Goal: Task Accomplishment & Management: Complete application form

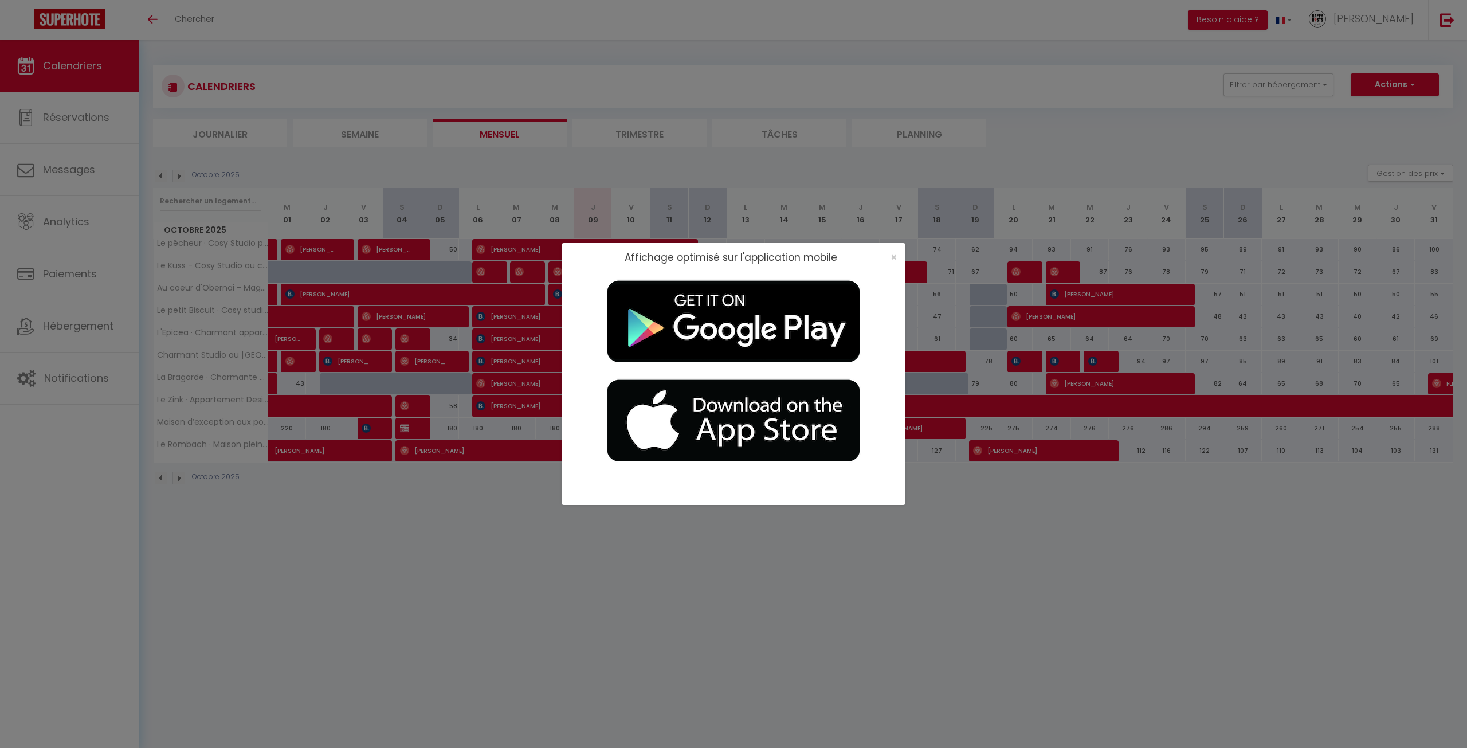
click at [71, 51] on div "Affichage optimisé sur l'application mobile ×" at bounding box center [733, 374] width 1467 height 748
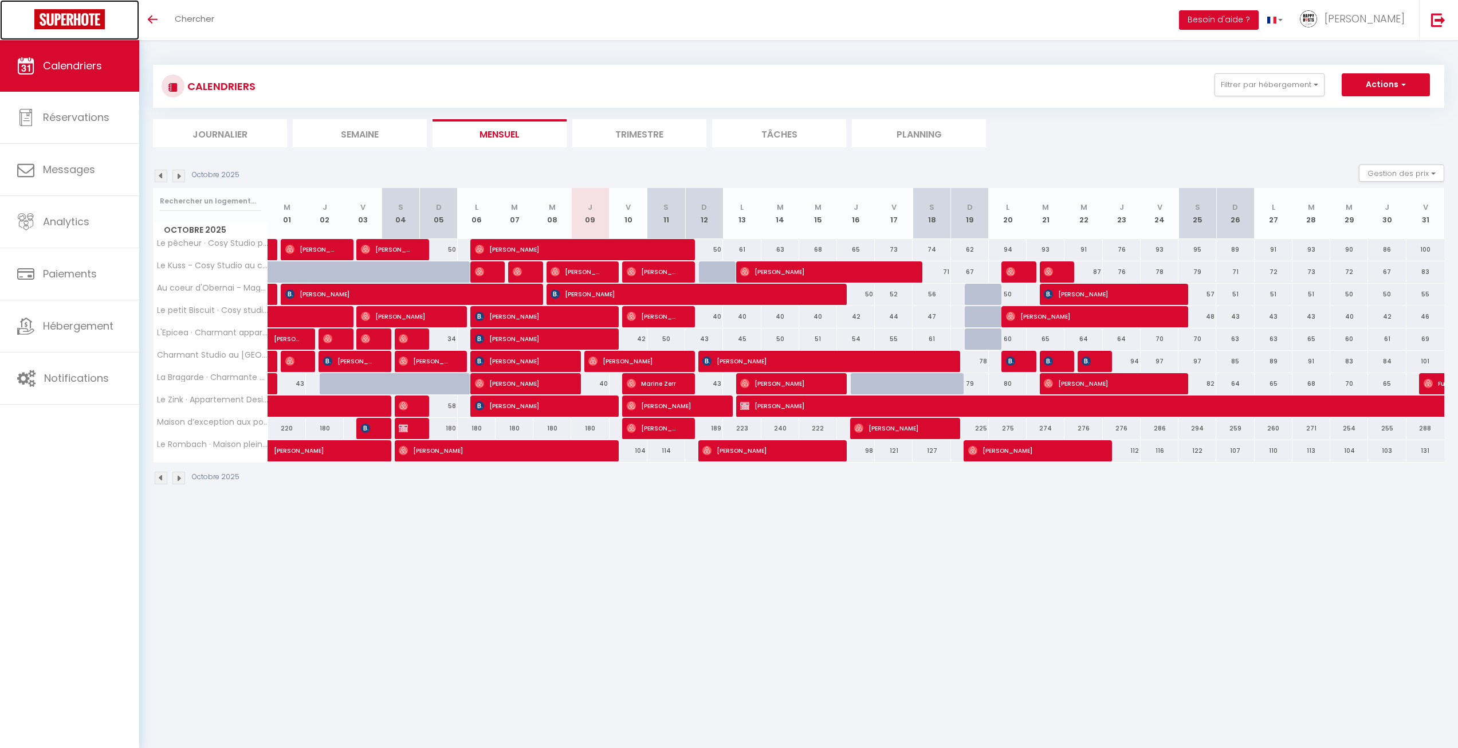
click at [64, 19] on img at bounding box center [69, 19] width 70 height 20
click at [516, 340] on span "[PERSON_NAME]" at bounding box center [538, 339] width 126 height 22
select select "OK"
select select "KO"
select select "0"
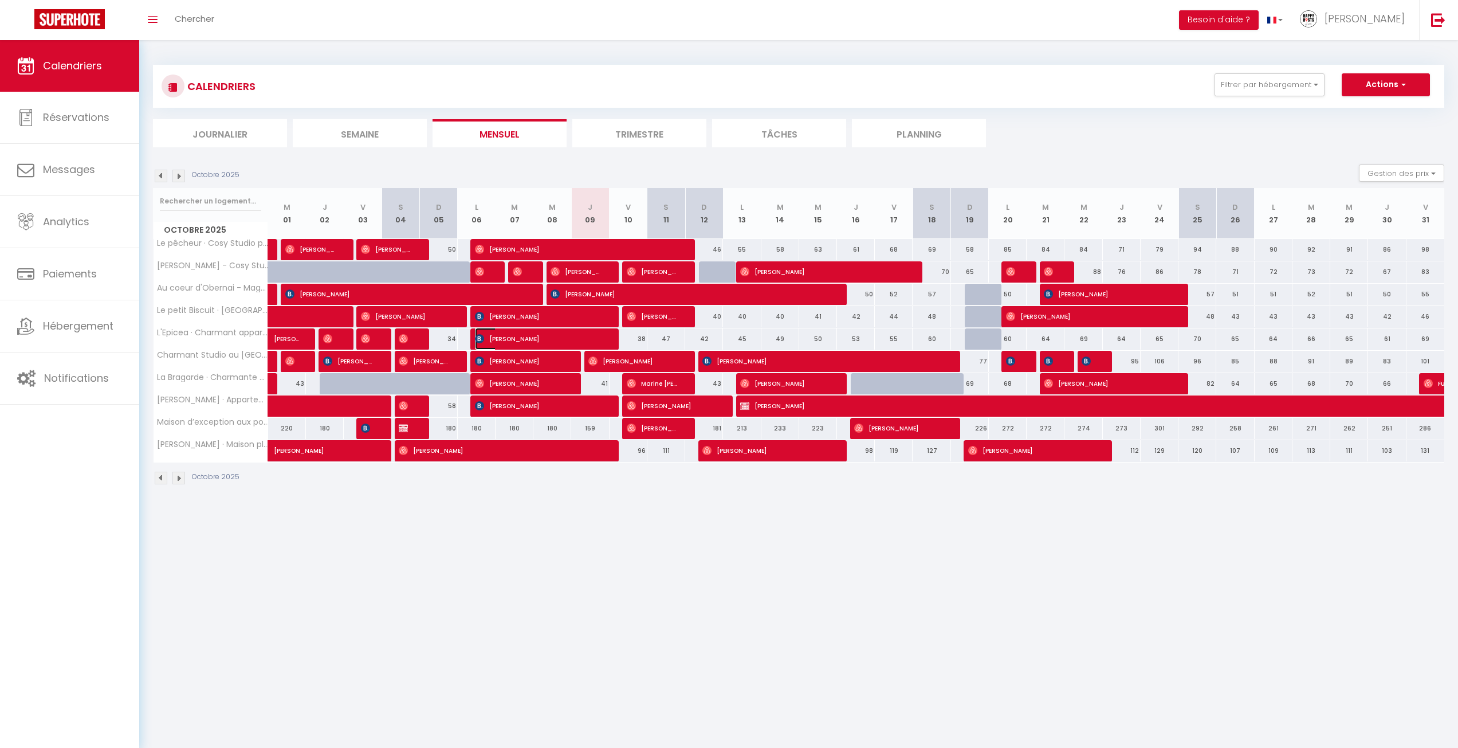
select select "0"
select select "1"
select select
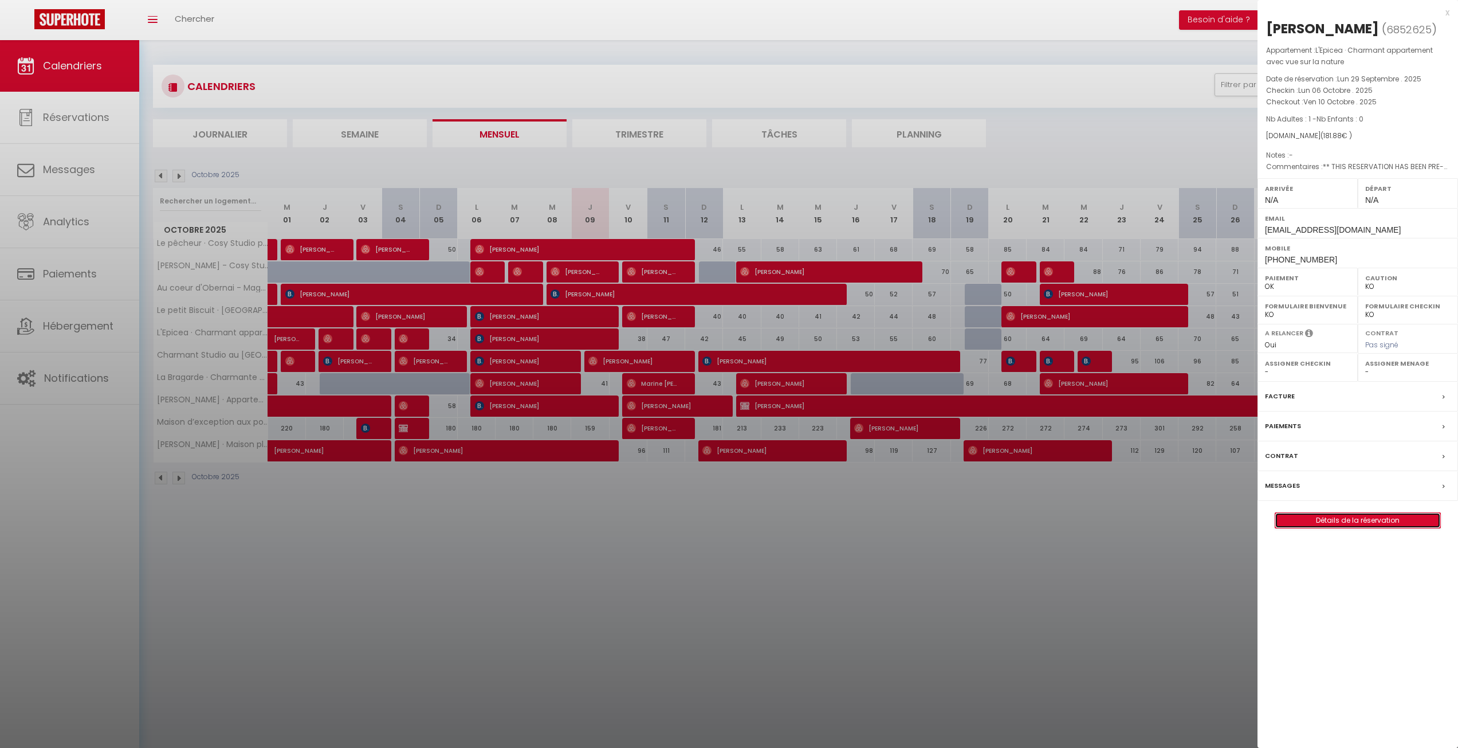
click at [1352, 528] on link "Détails de la réservation" at bounding box center [1357, 520] width 165 height 15
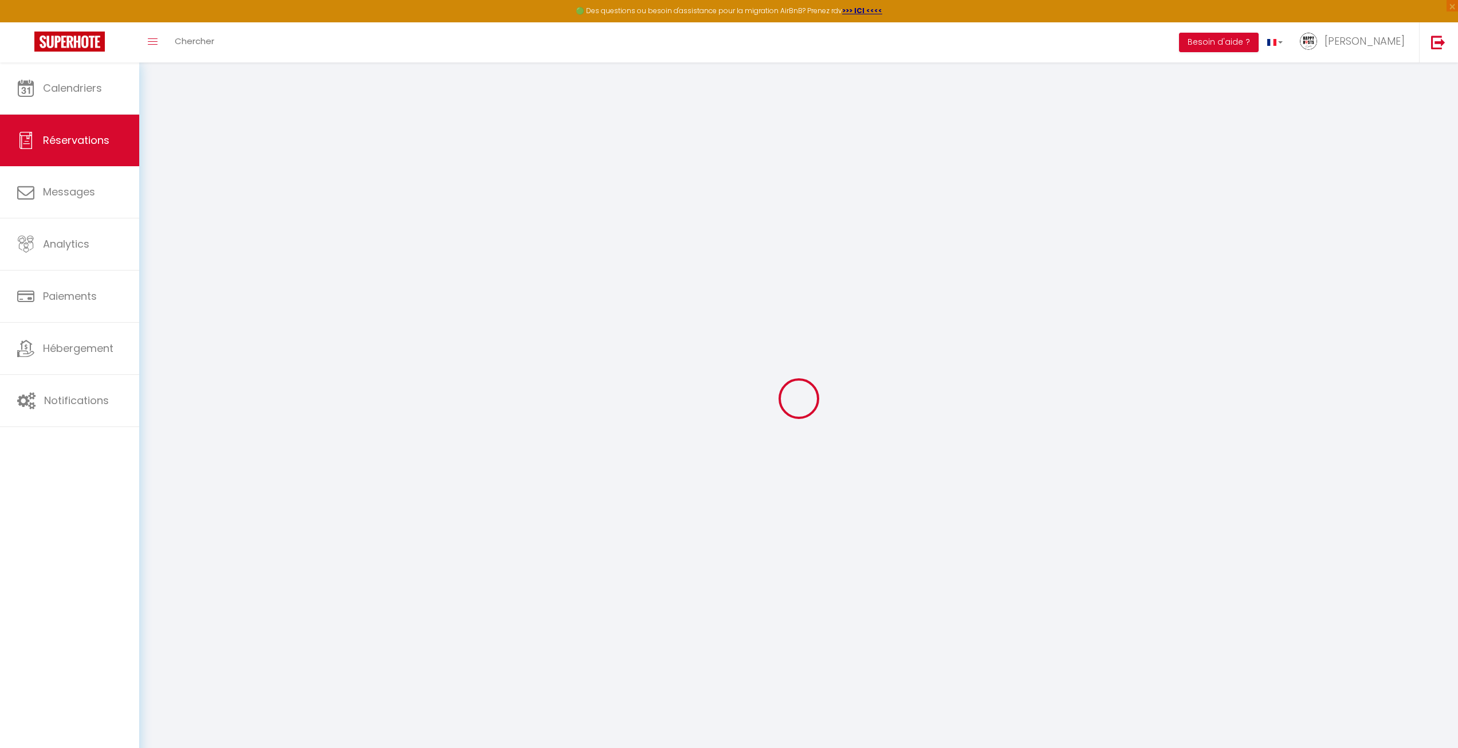
type input "Teuruena"
type input "Nordman"
type input "[EMAIL_ADDRESS][DOMAIN_NAME]"
type input "[PHONE_NUMBER]"
type input "."
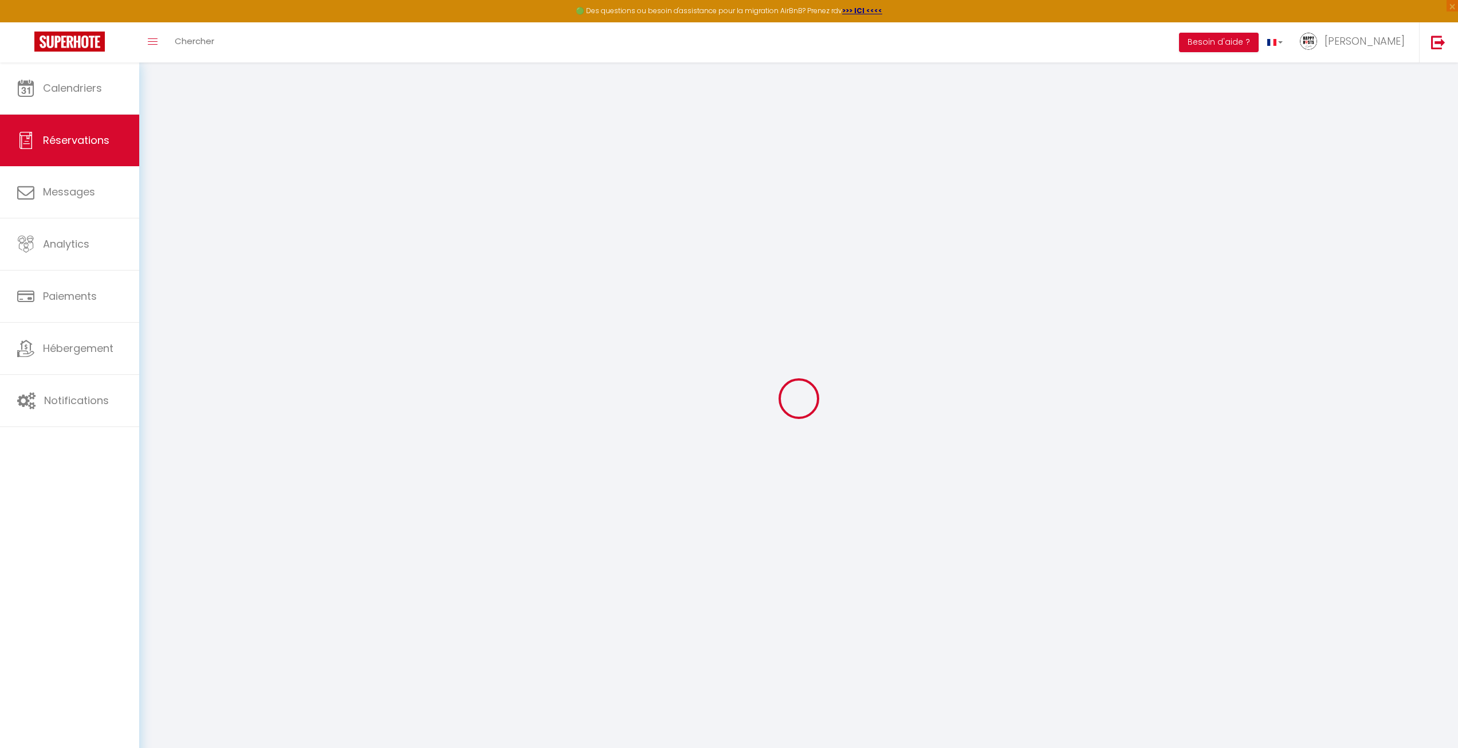
select select "FR"
type input "26.24"
type input "2.55"
select select "63551"
select select "1"
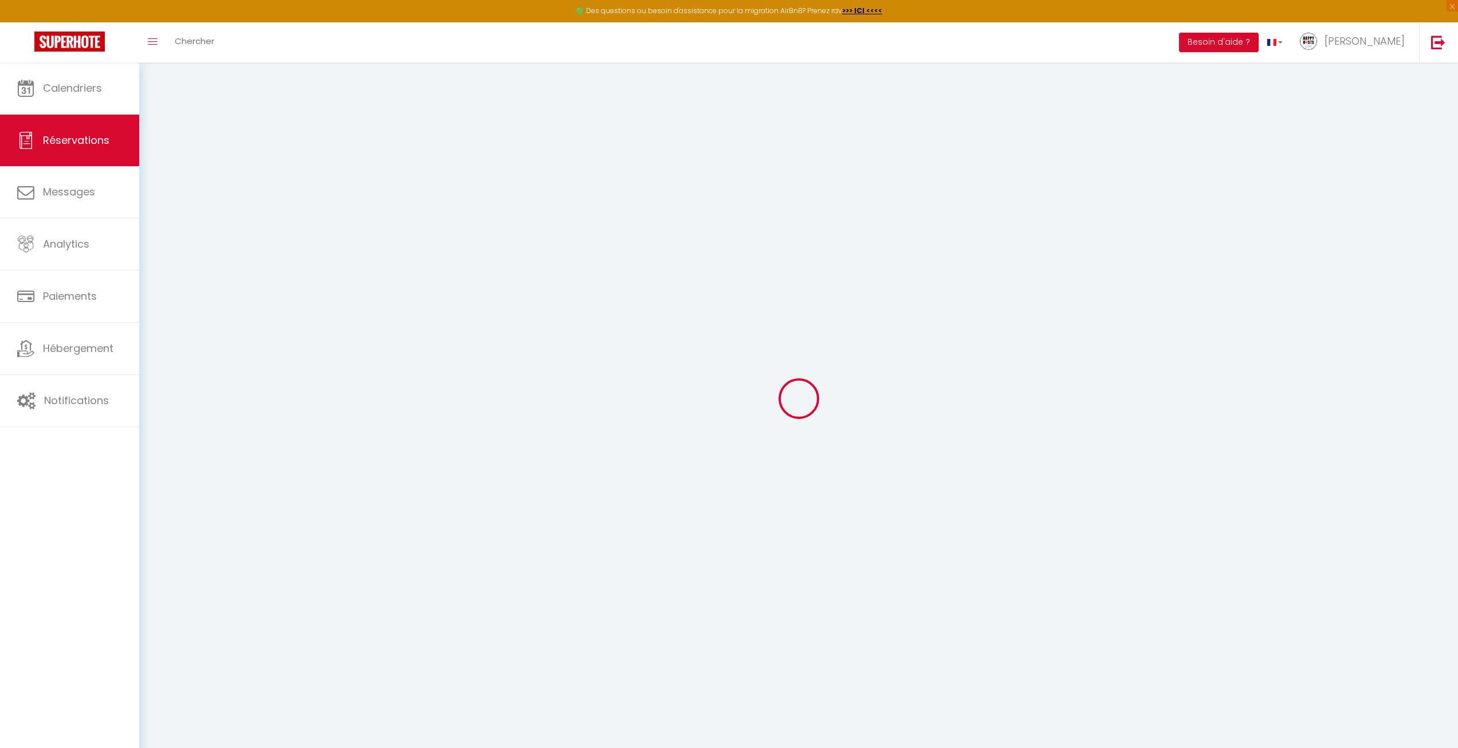
select select
type input "1"
select select "12"
select select
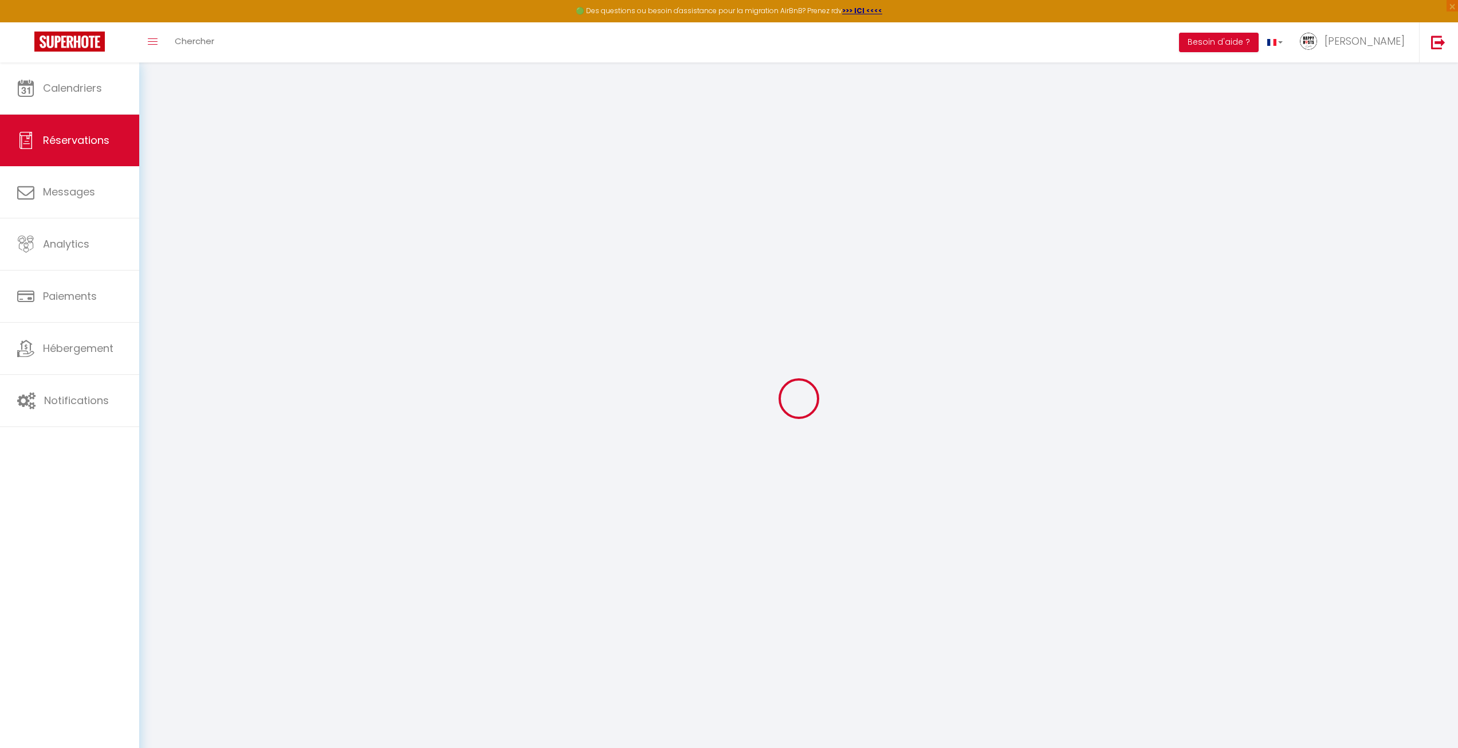
type input "138.93"
checkbox input "false"
type input "0"
select select "2"
type input "0"
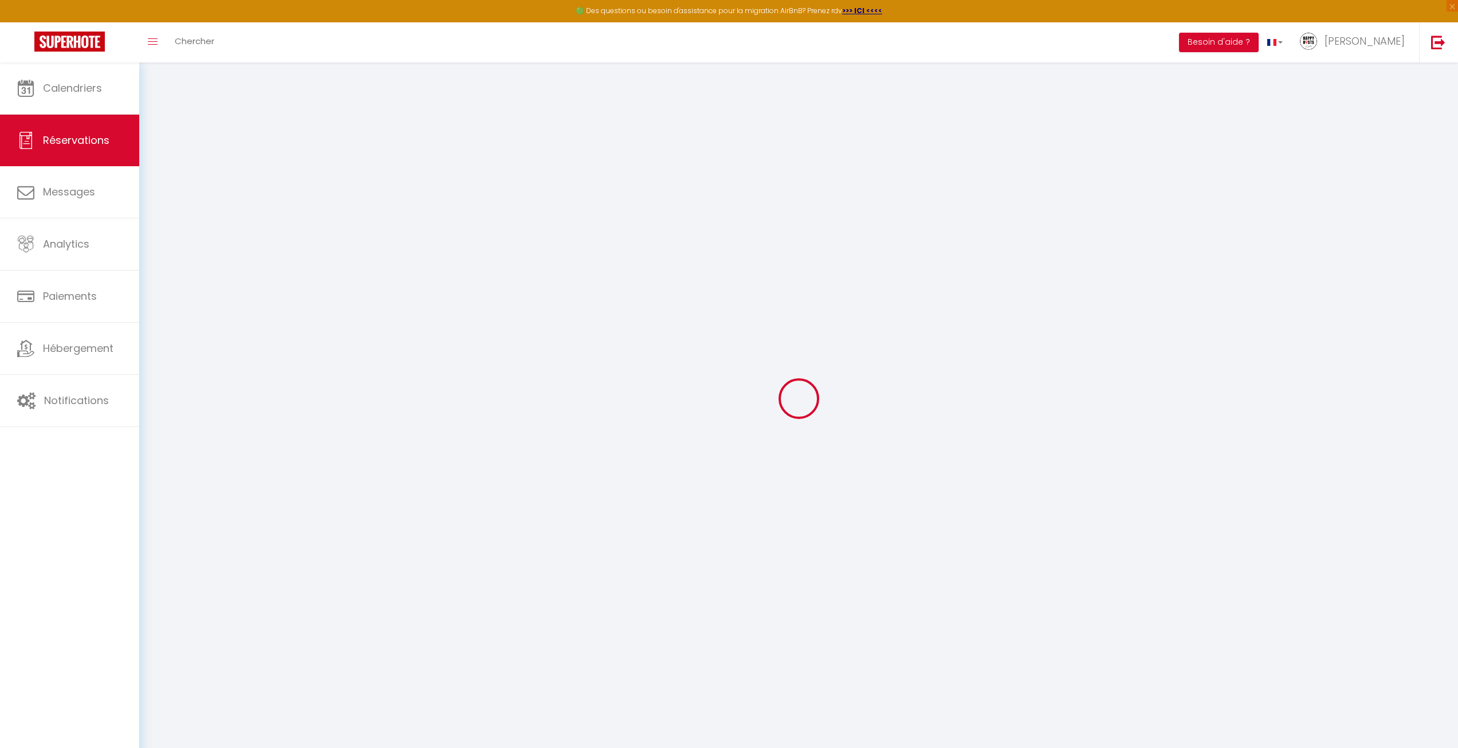
type input "0"
select select
select select "14"
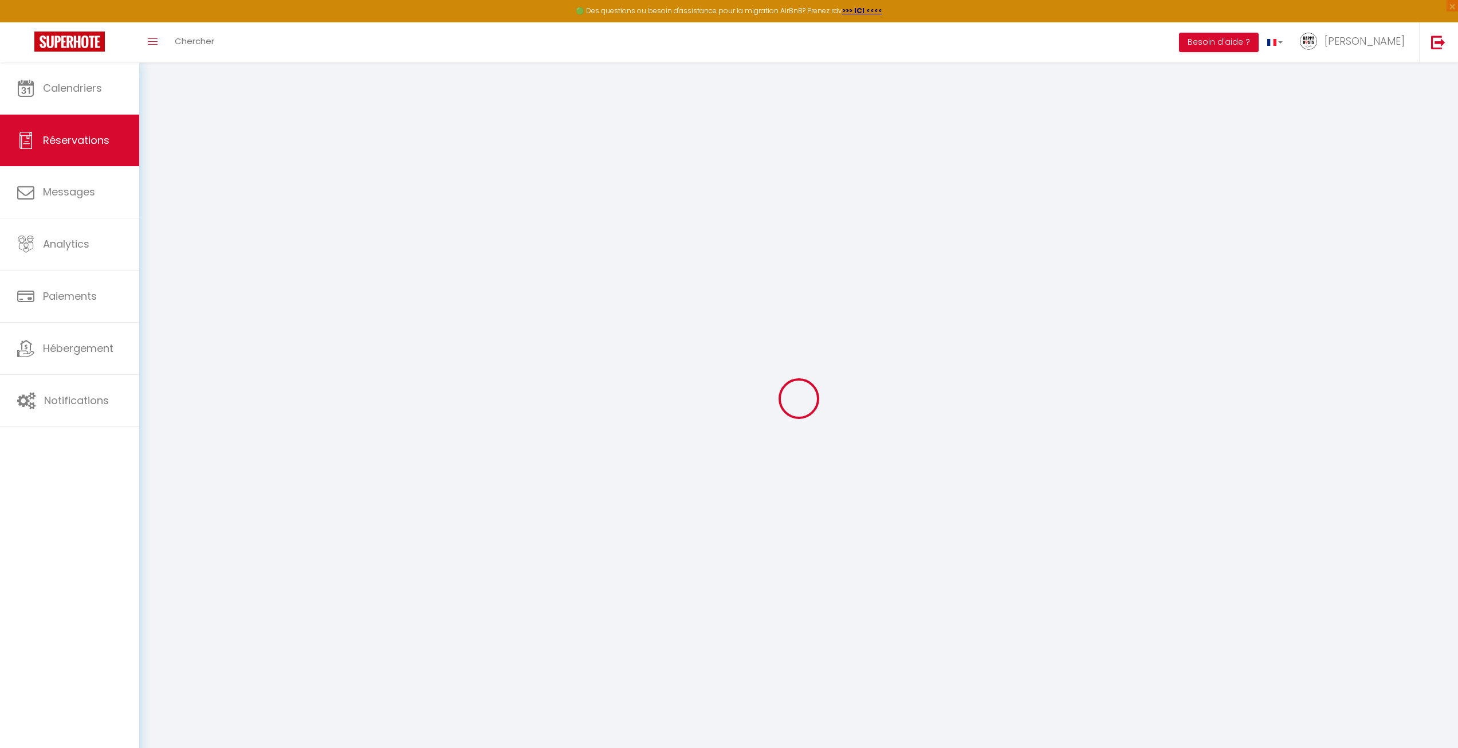
checkbox input "false"
select select
checkbox input "false"
select select
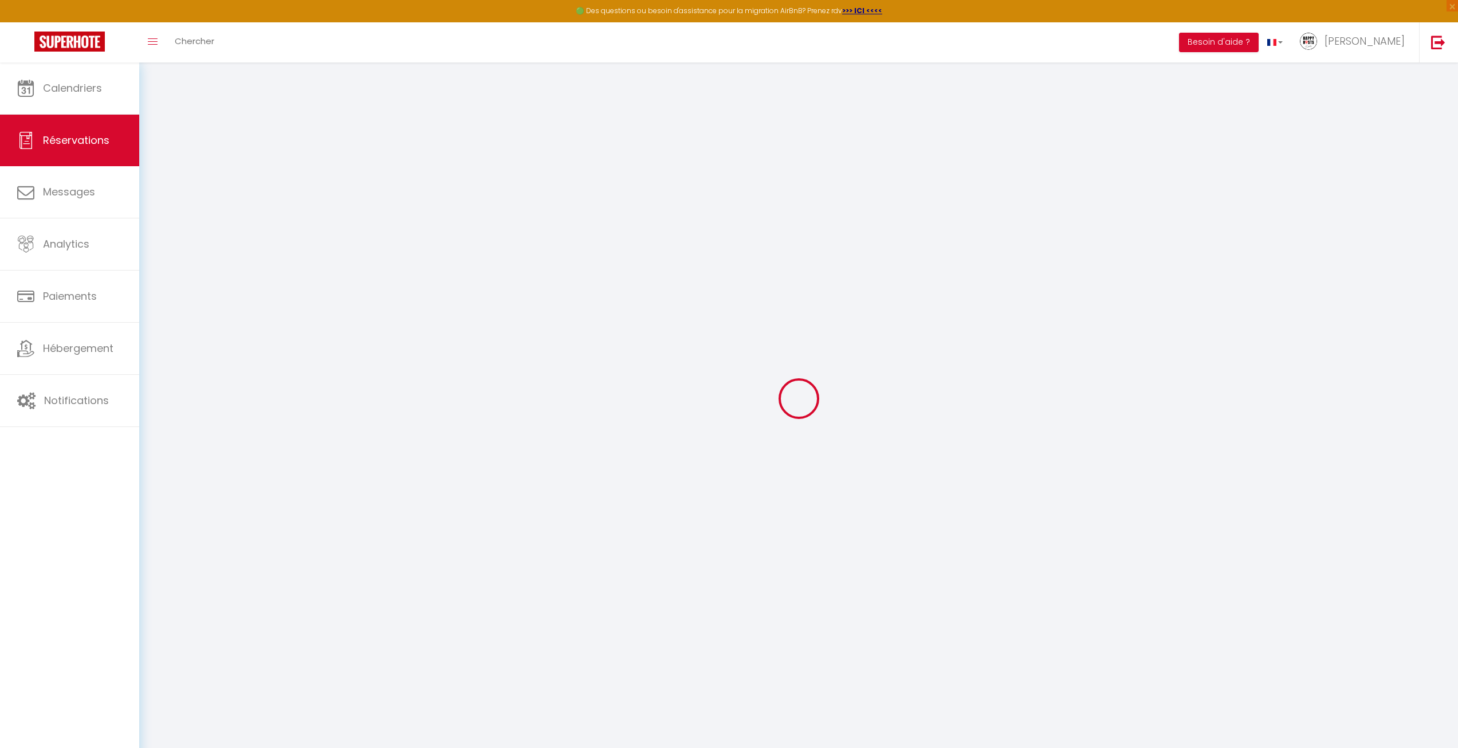
select select
checkbox input "false"
type textarea "** THIS RESERVATION HAS BEEN PRE-PAID ** BOOKING NOTE : Payment charge is EUR 2…"
select select
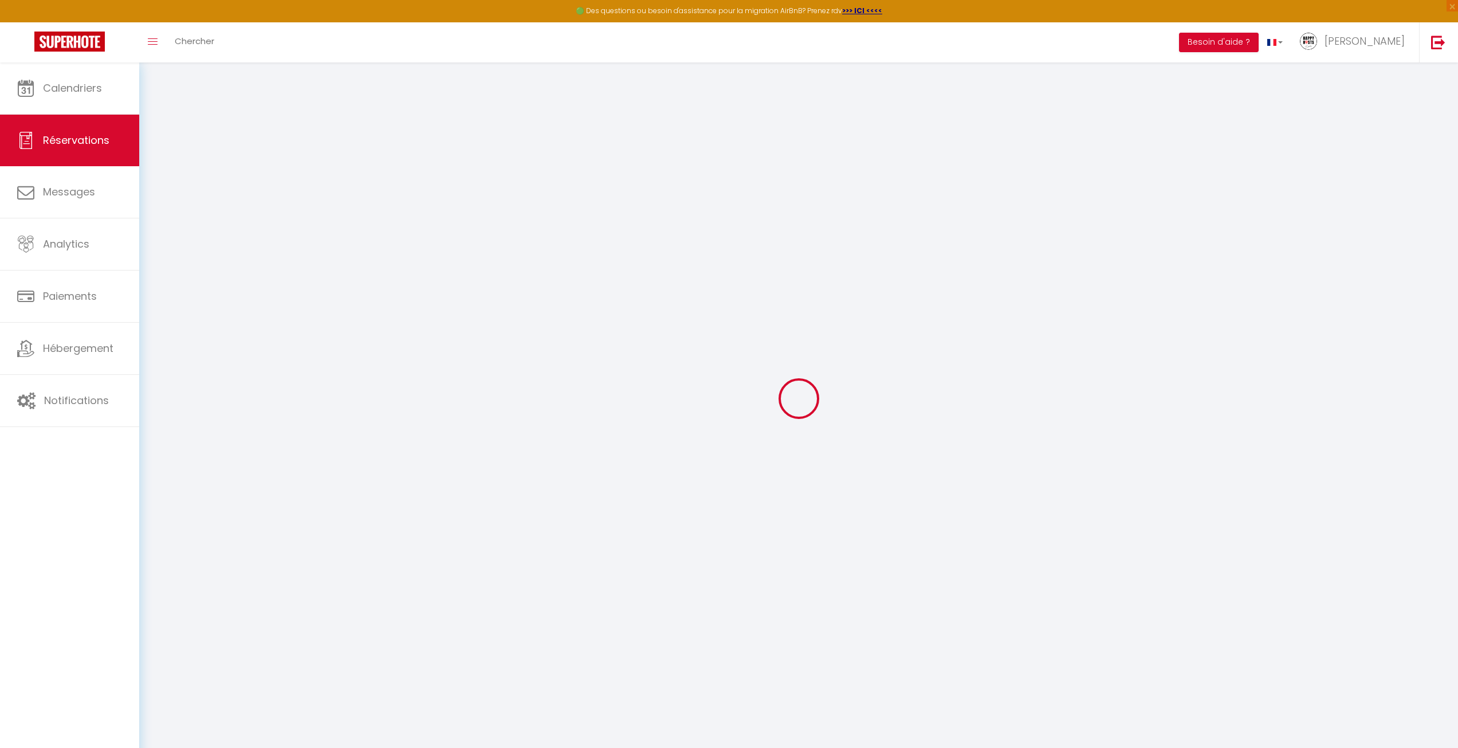
checkbox input "false"
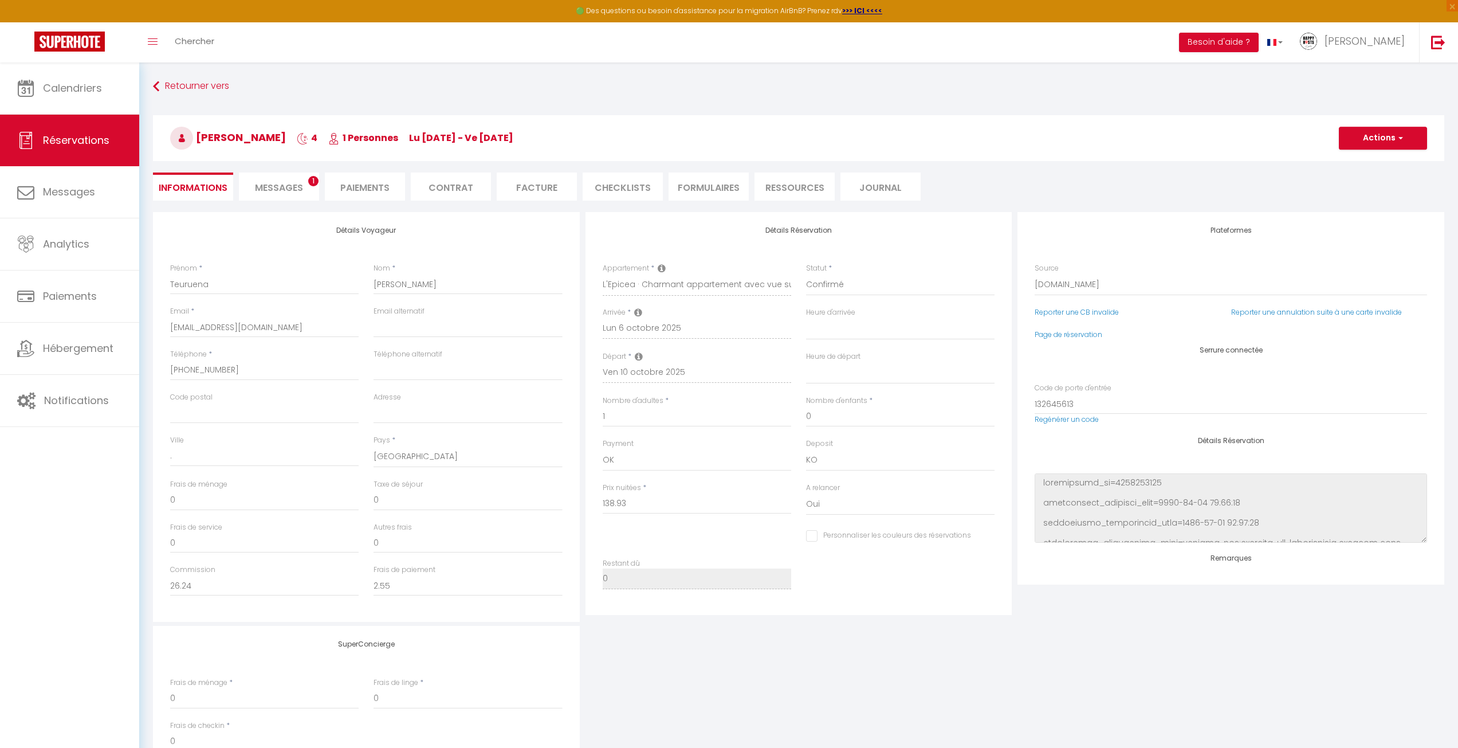
type input "36"
type input "6.95"
select select
checkbox input "false"
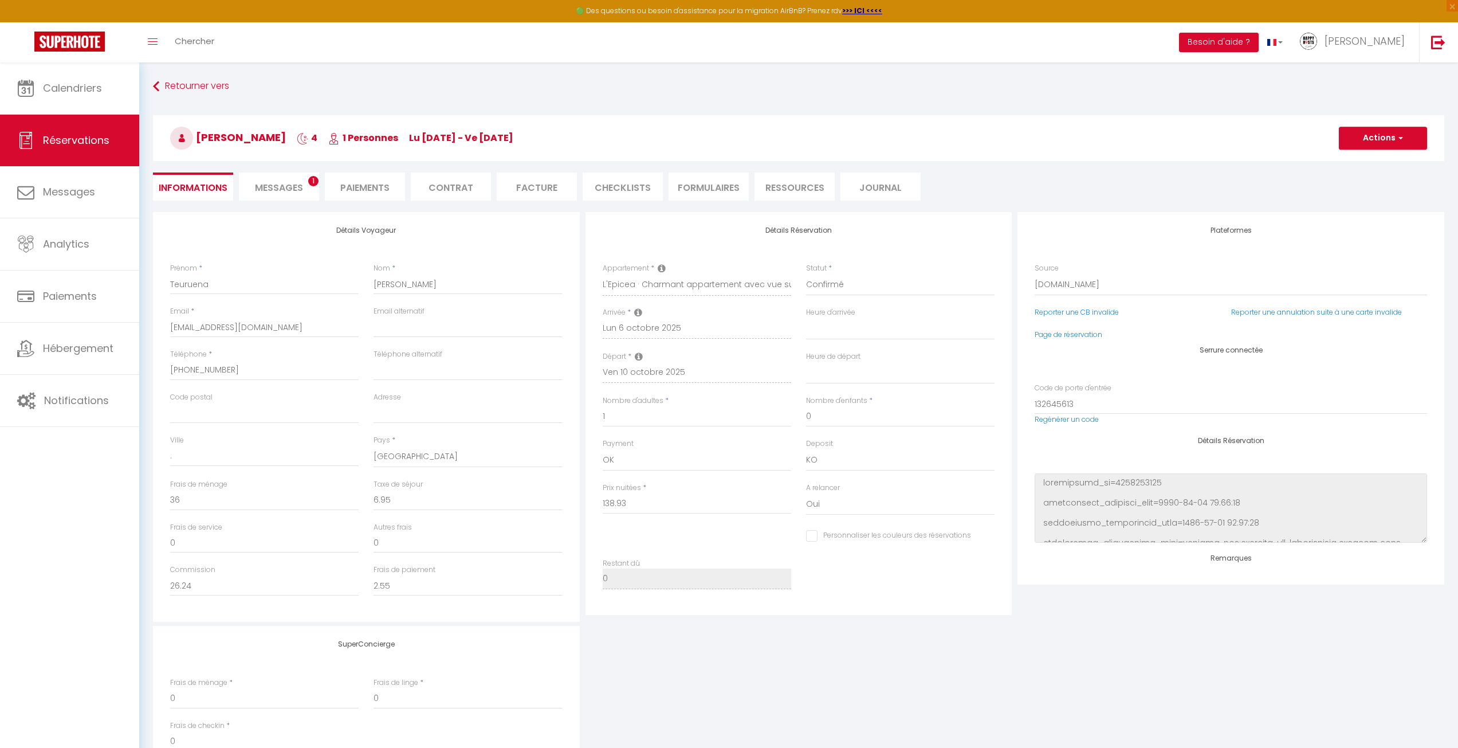
select select
click at [1083, 419] on link "Regénérer un code" at bounding box center [1067, 419] width 64 height 10
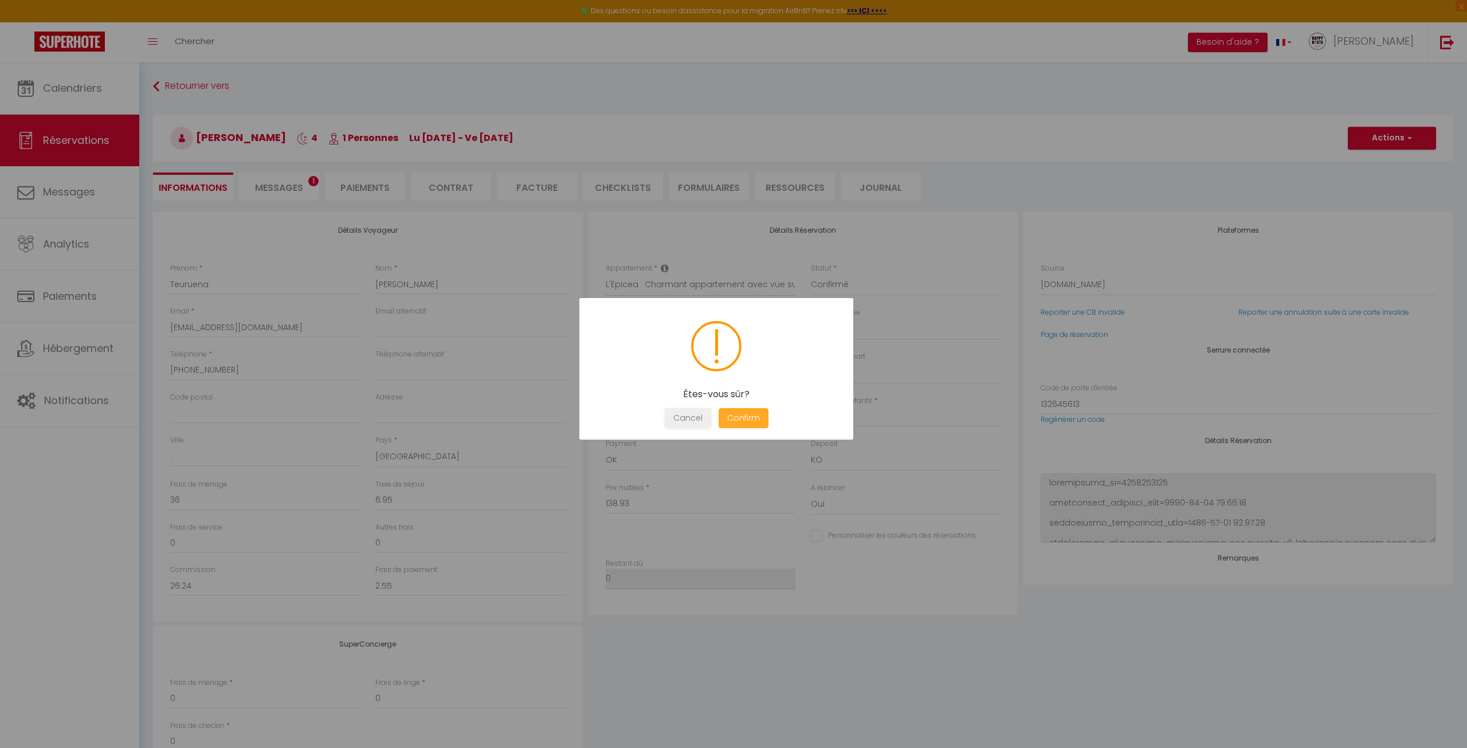
click at [749, 418] on button "Confirm" at bounding box center [743, 418] width 50 height 20
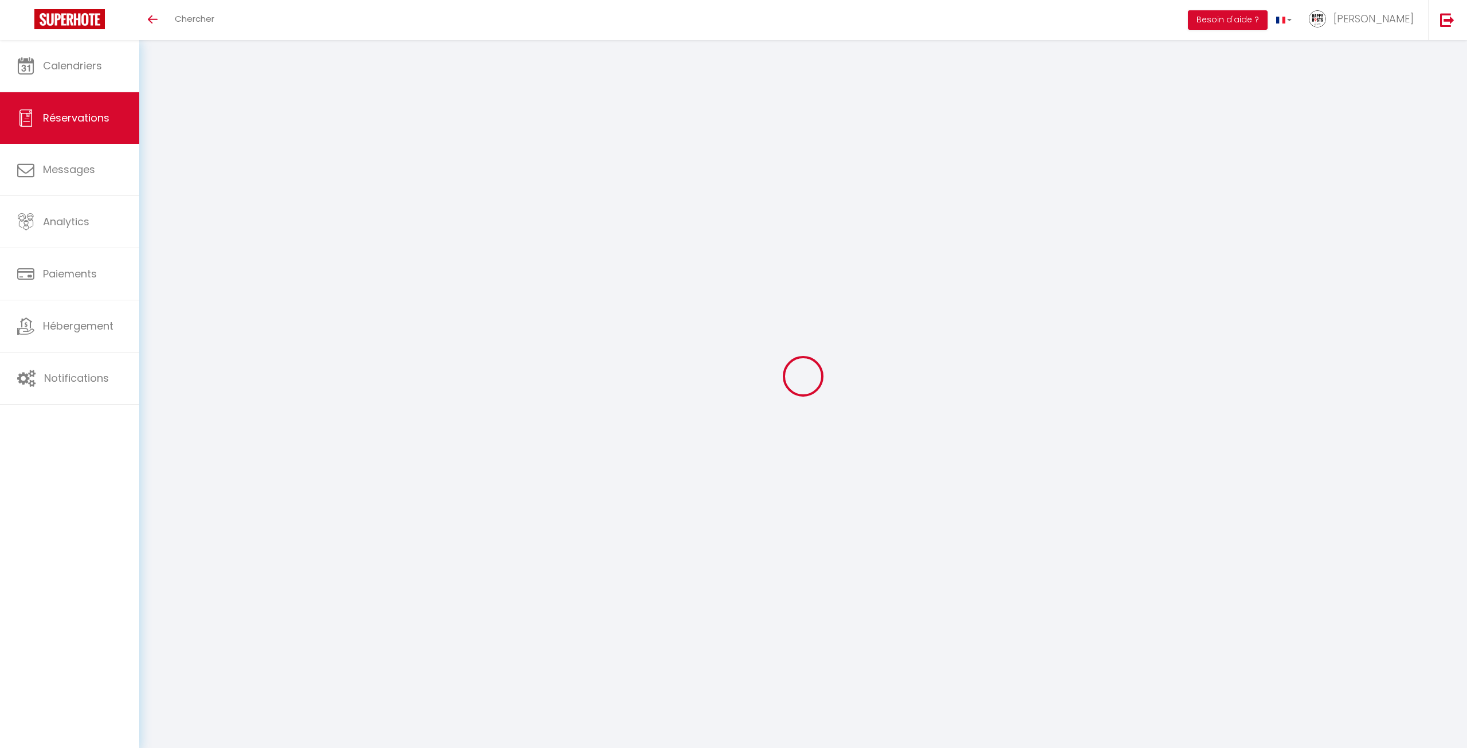
select select
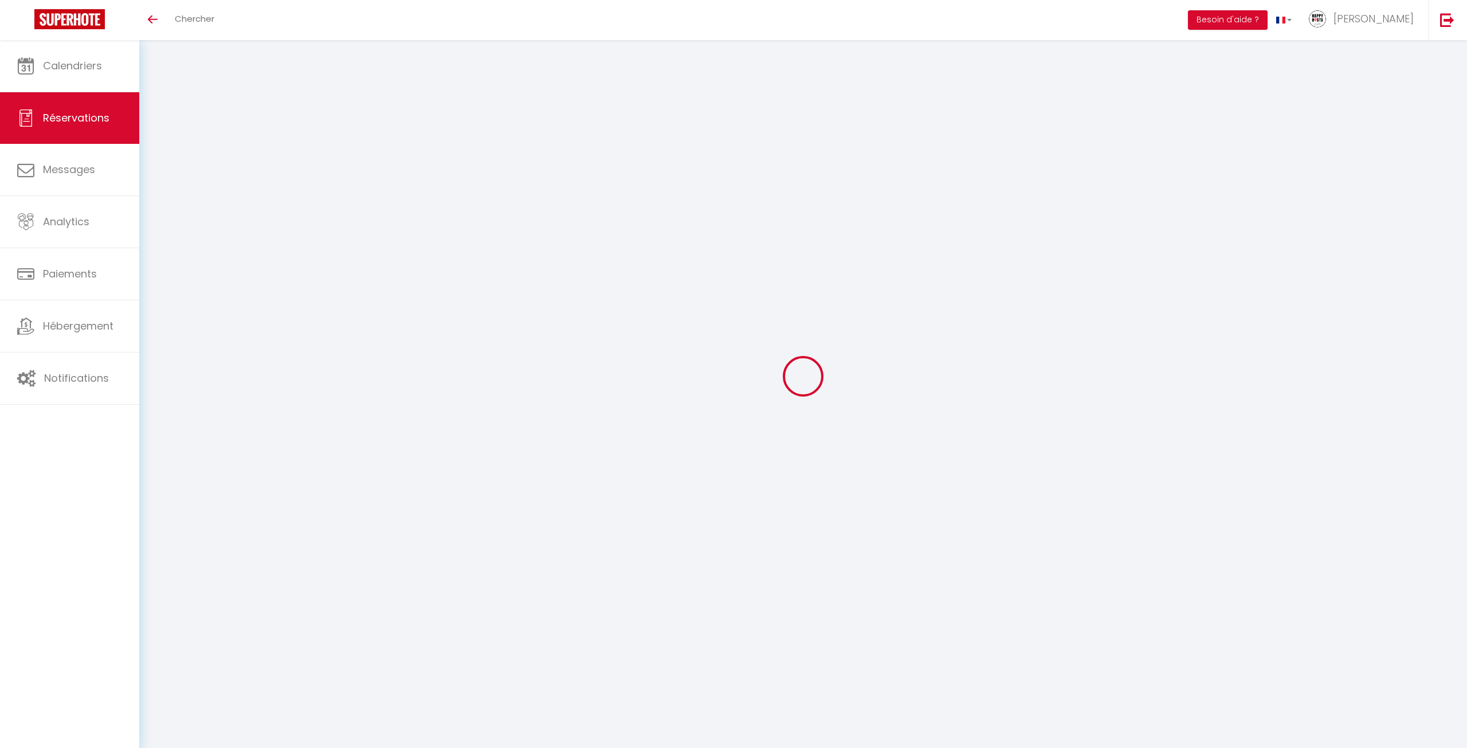
select select
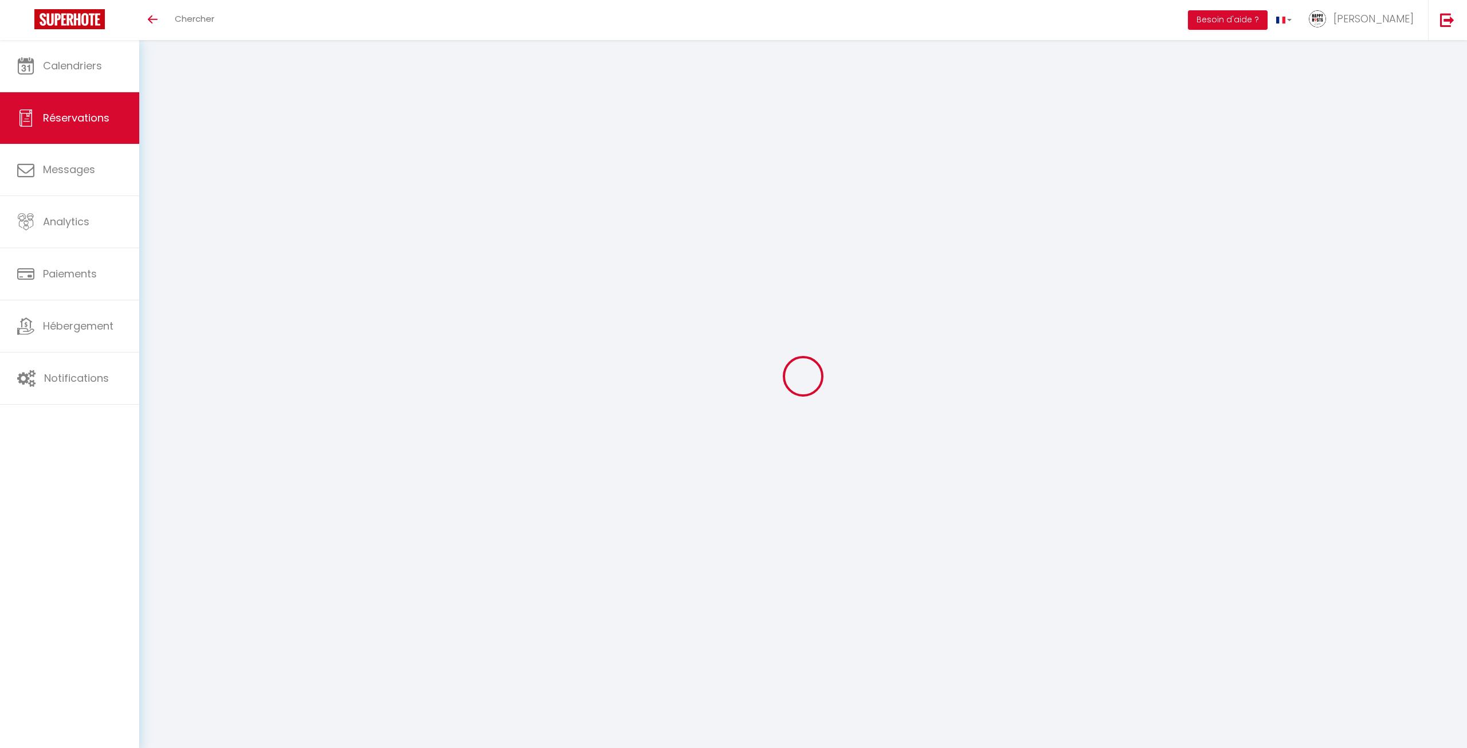
checkbox input "false"
select select
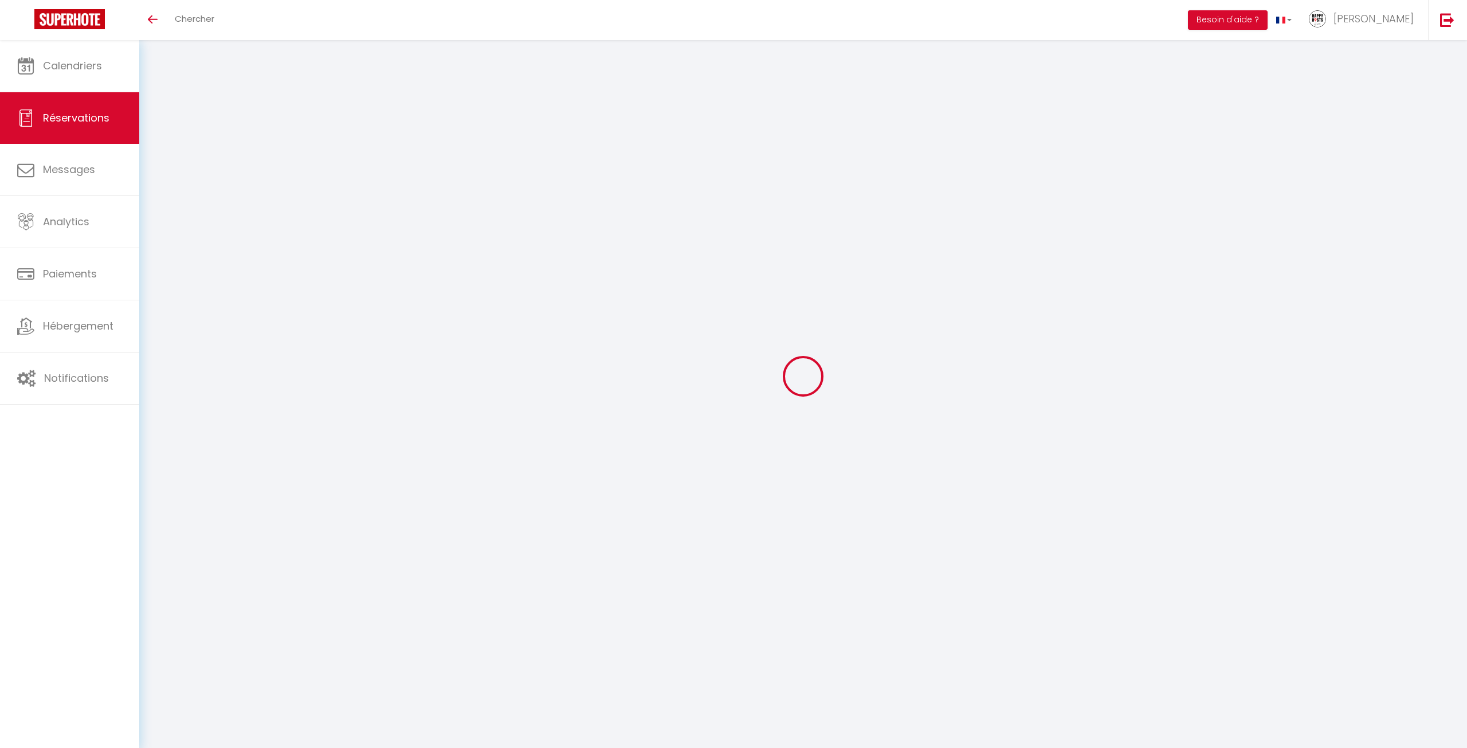
select select
checkbox input "false"
select select
type input "Teuruena"
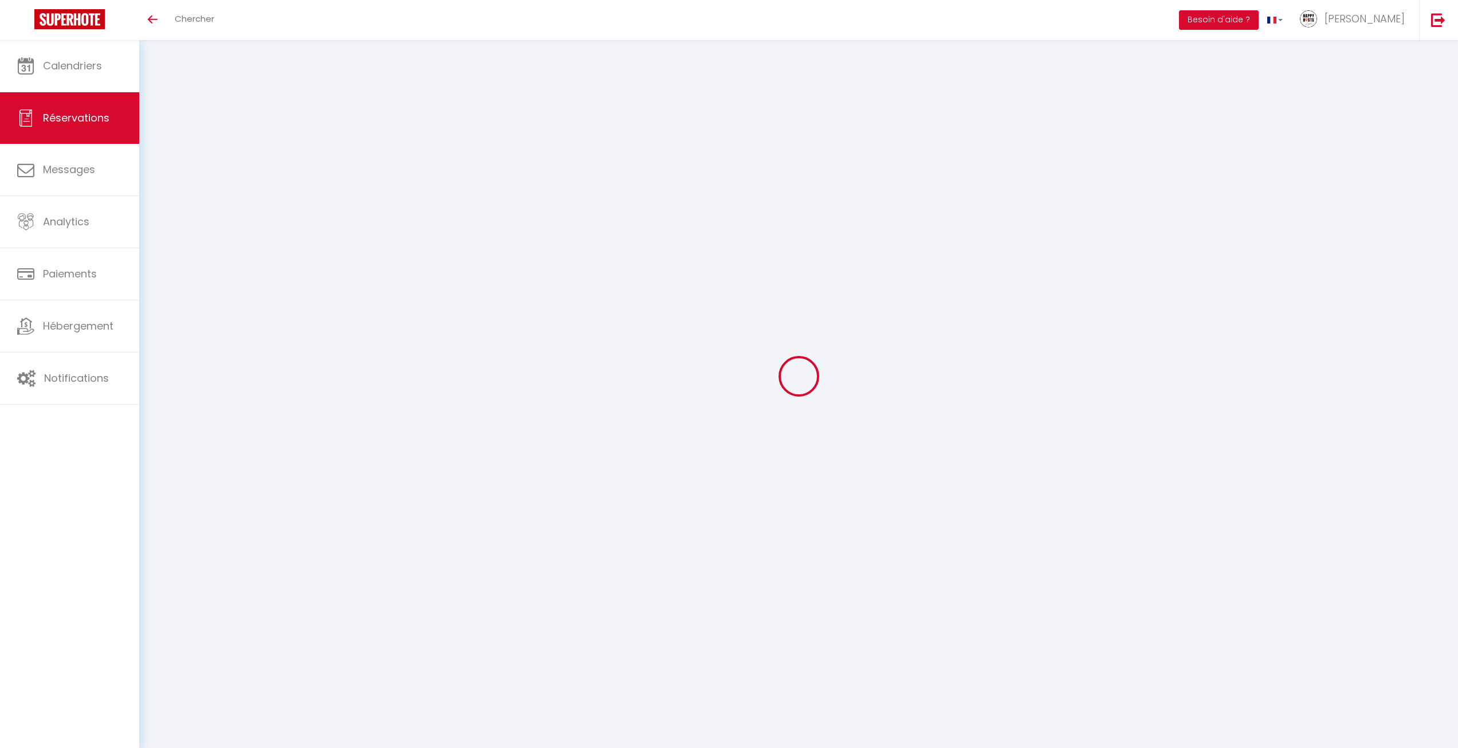
type input "Nordman"
type input "[EMAIL_ADDRESS][DOMAIN_NAME]"
type input "[PHONE_NUMBER]"
type input "."
select select "FR"
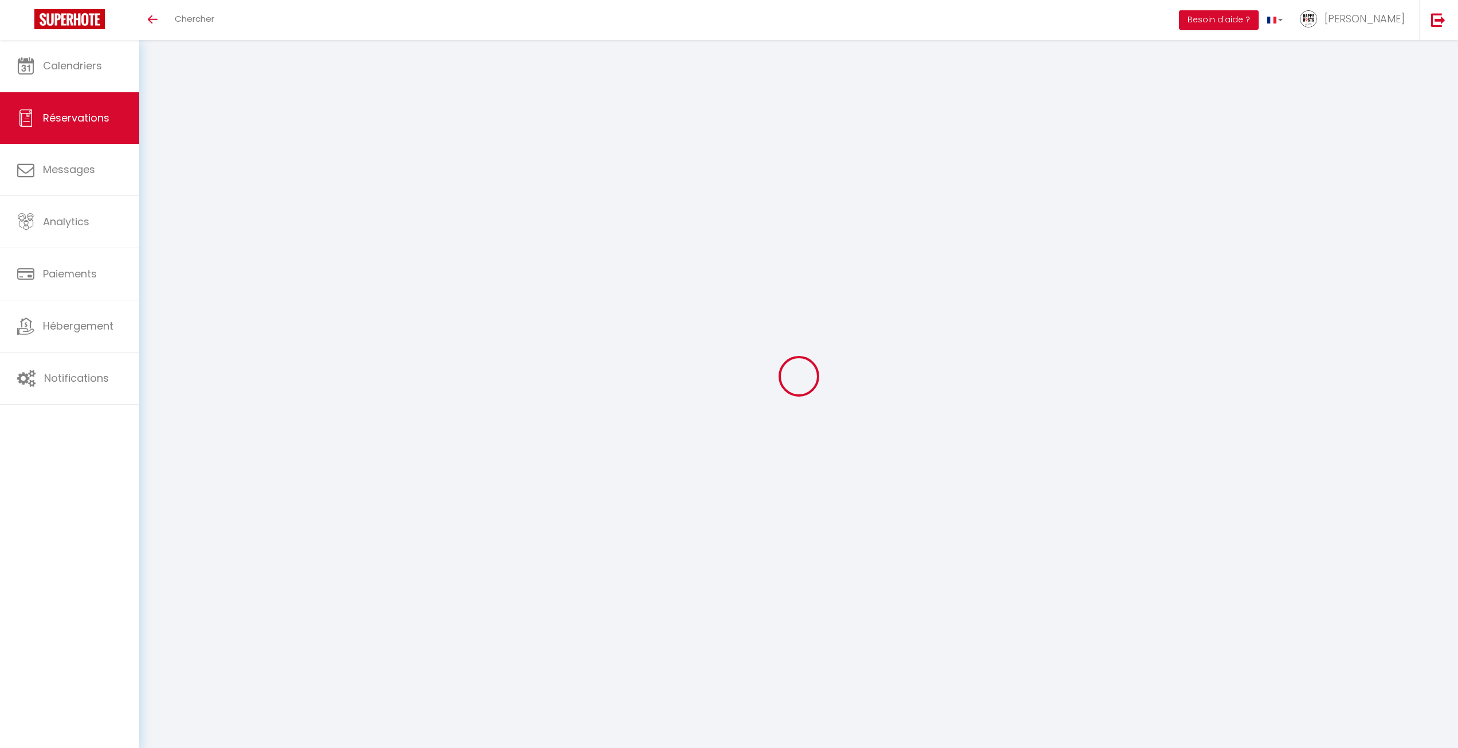
type input "26.24"
type input "2.55"
select select "63551"
select select "1"
select select
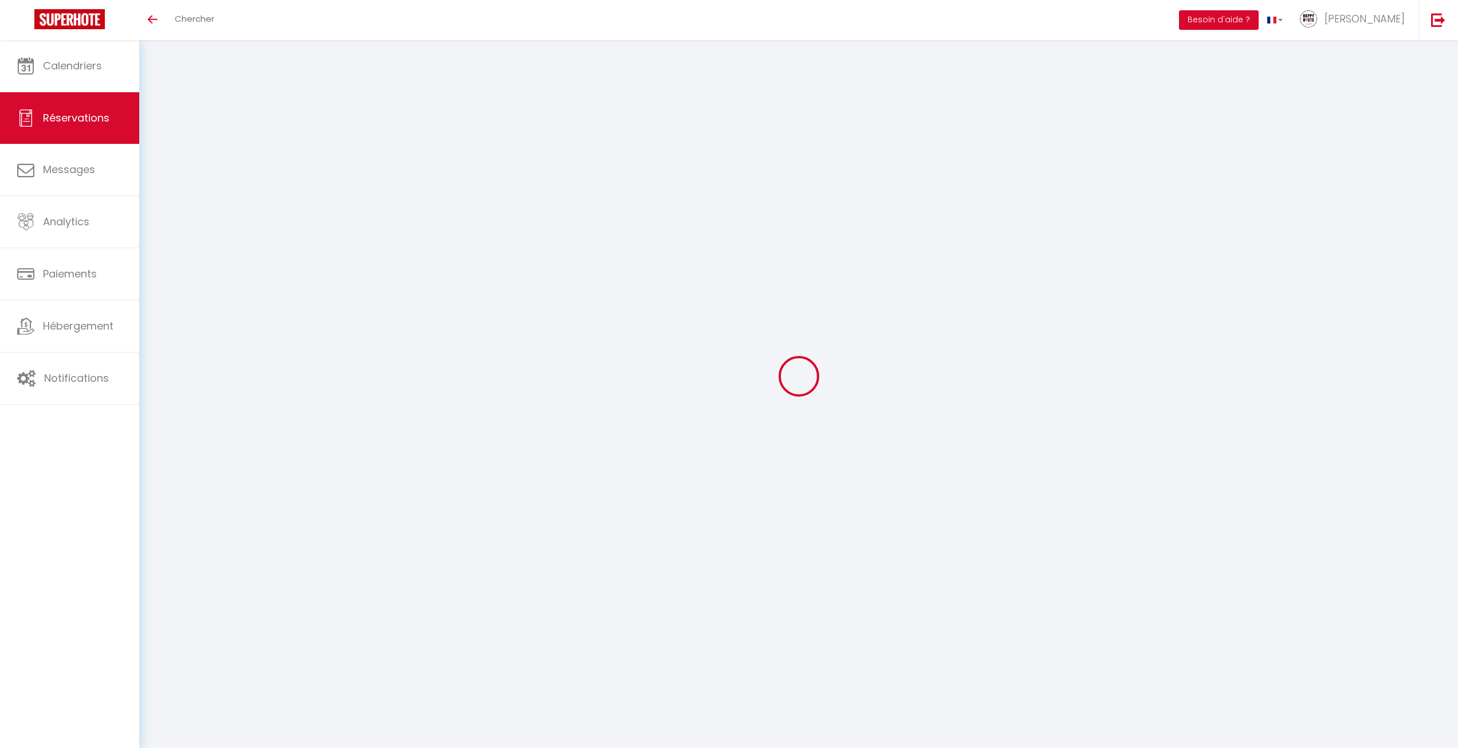
select select
type input "1"
select select "12"
select select
type input "138.93"
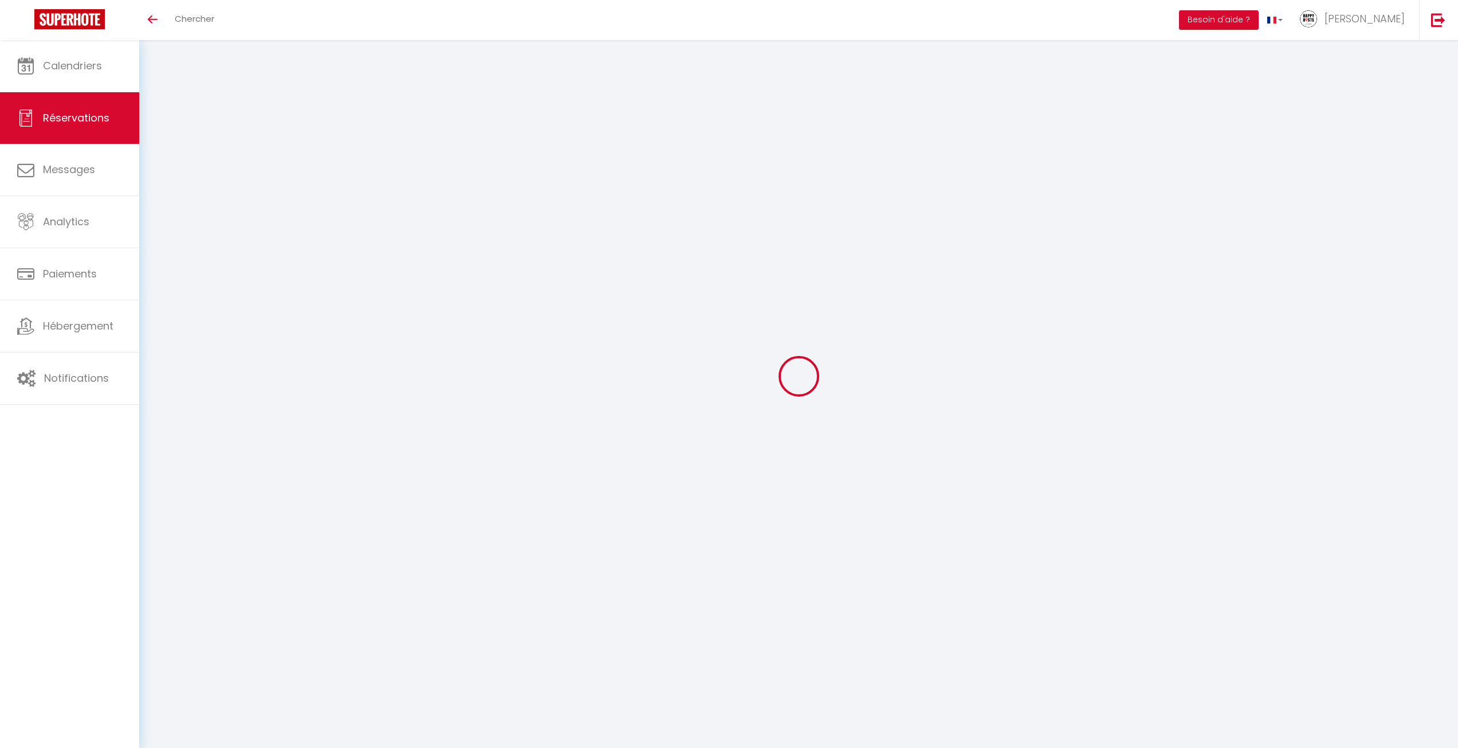
checkbox input "false"
type input "0"
select select "2"
type input "0"
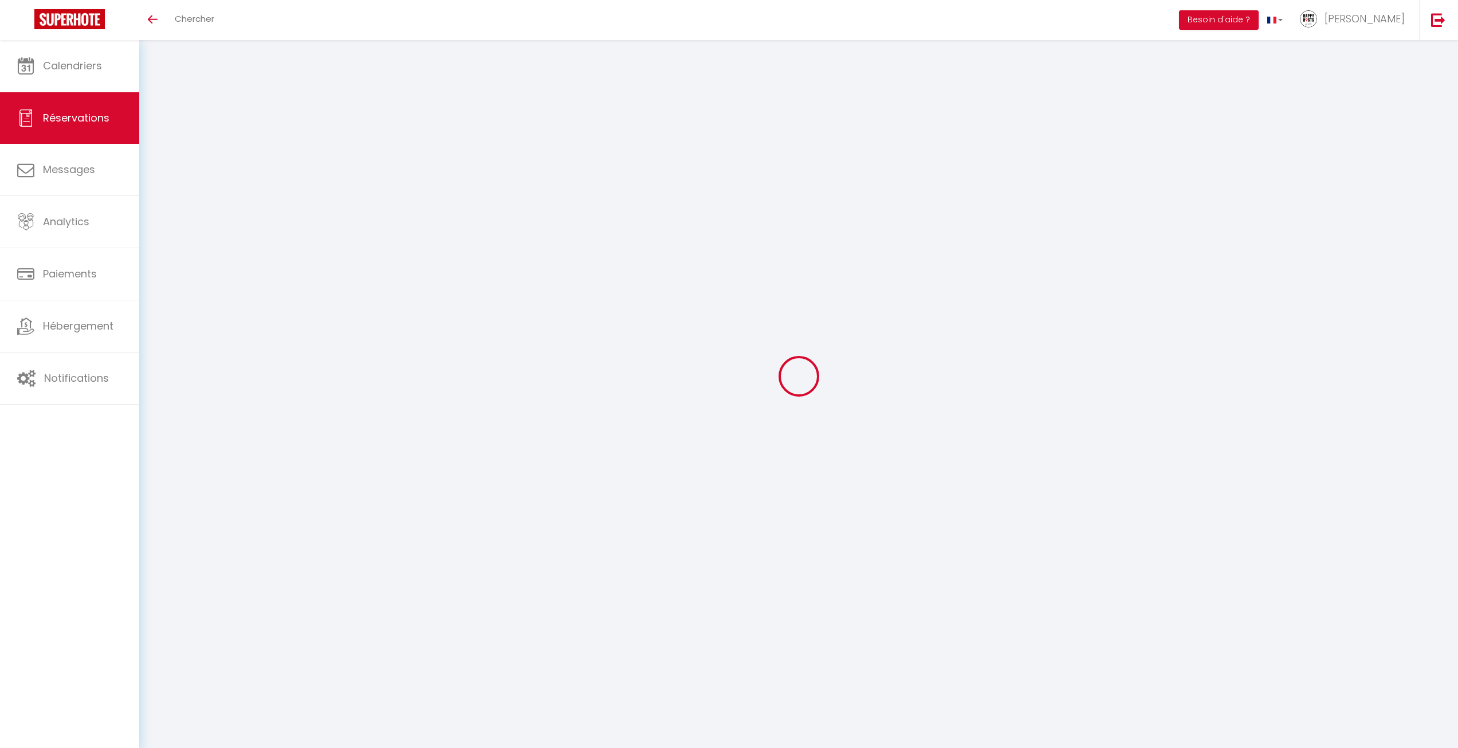
type input "0"
select select
select select "14"
checkbox input "false"
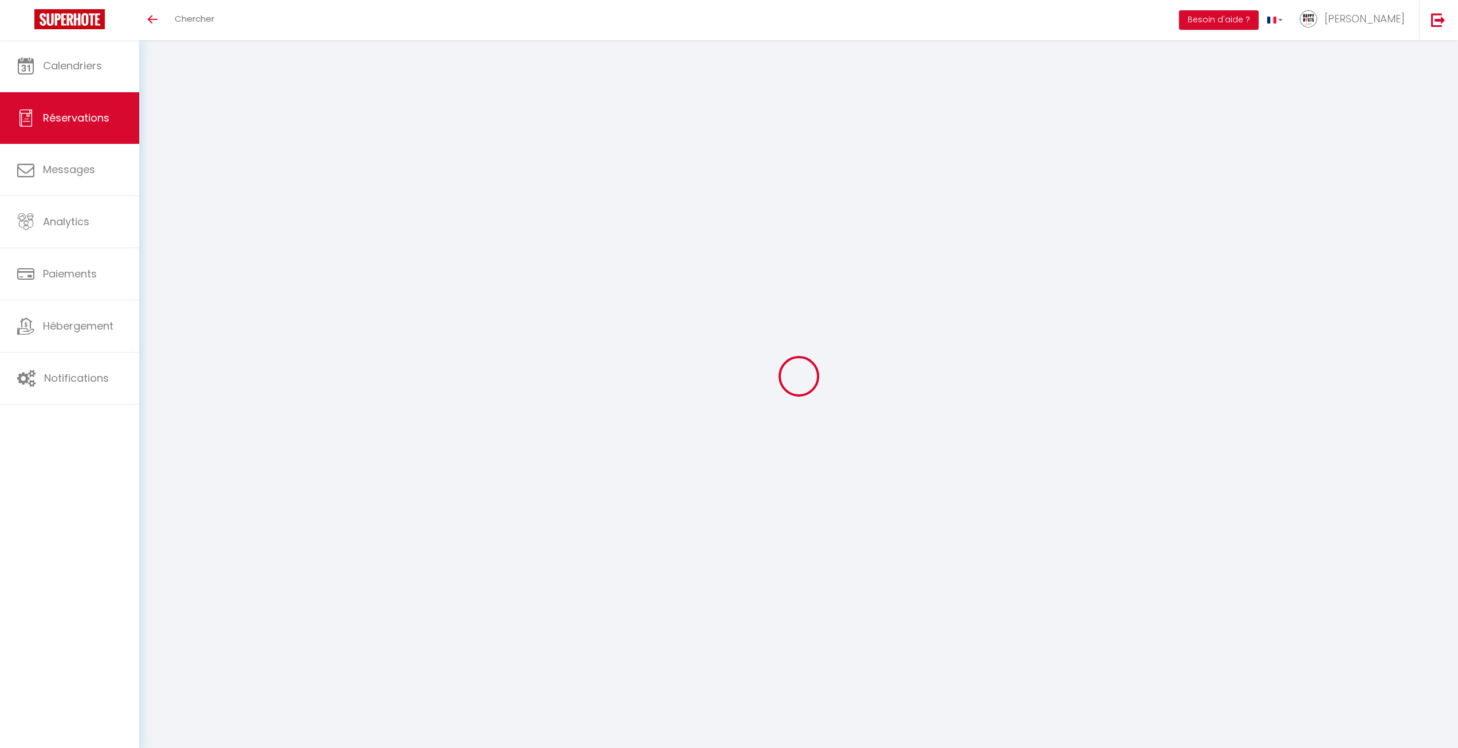
select select
checkbox input "false"
select select
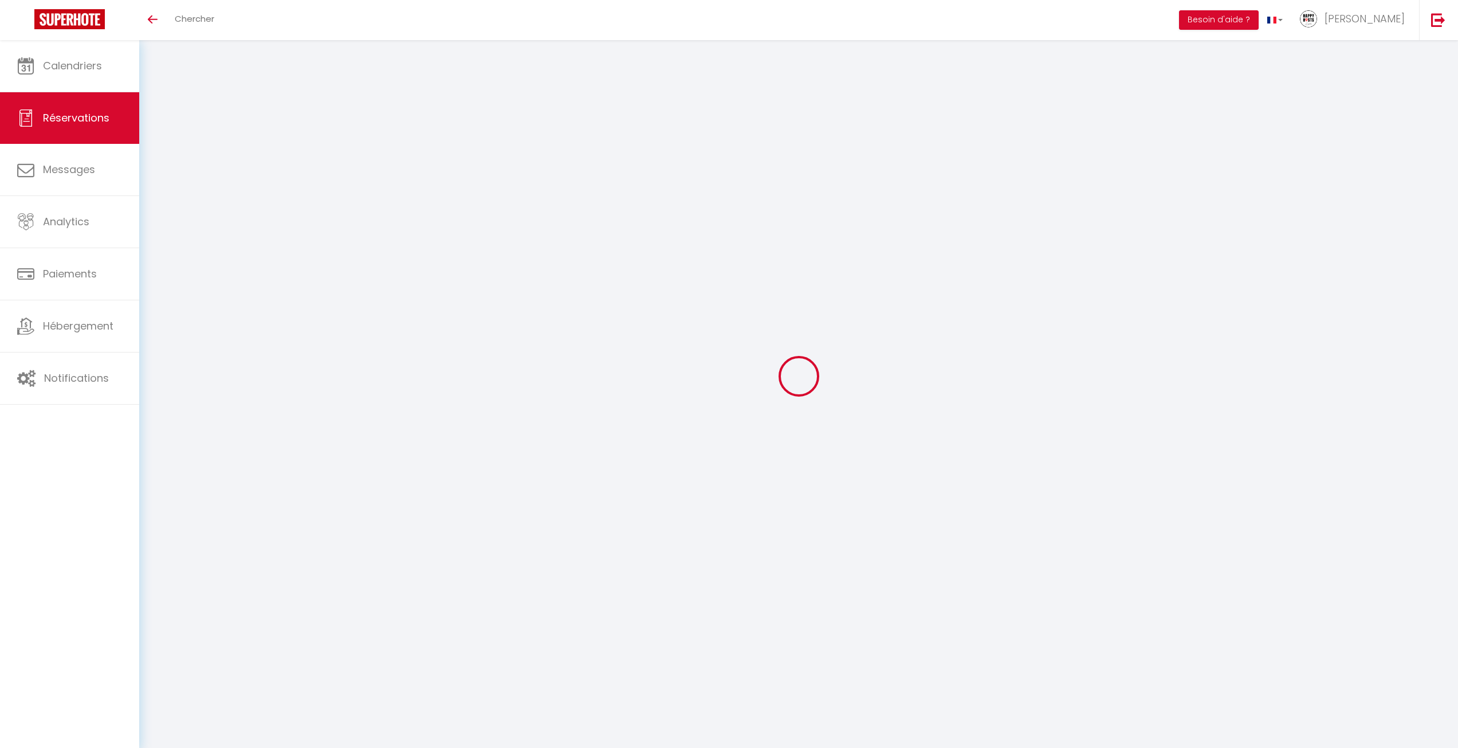
checkbox input "false"
select select
checkbox input "false"
type textarea "** THIS RESERVATION HAS BEEN PRE-PAID ** BOOKING NOTE : Payment charge is EUR 2…"
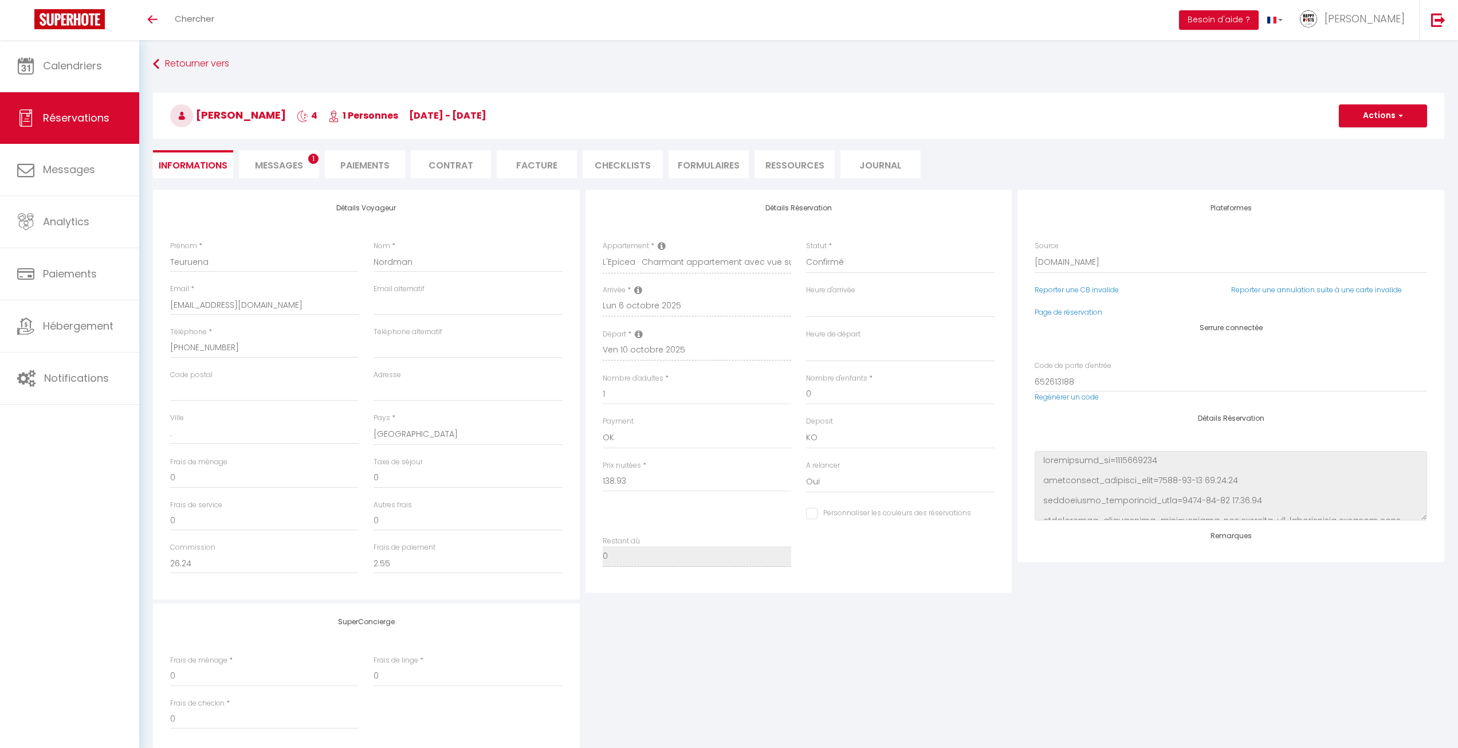
type input "36"
type input "6.95"
select select
checkbox input "false"
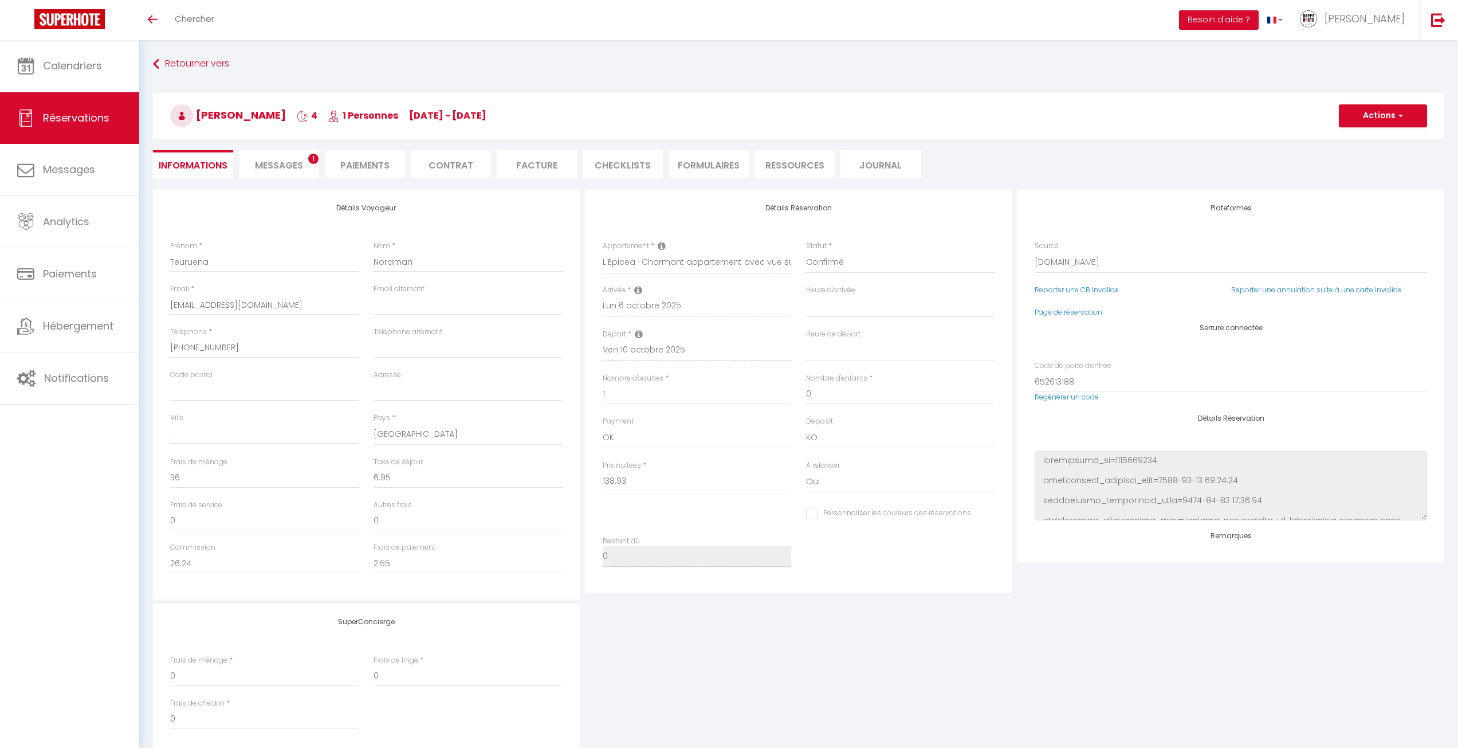
select select
